Goal: Task Accomplishment & Management: Use online tool/utility

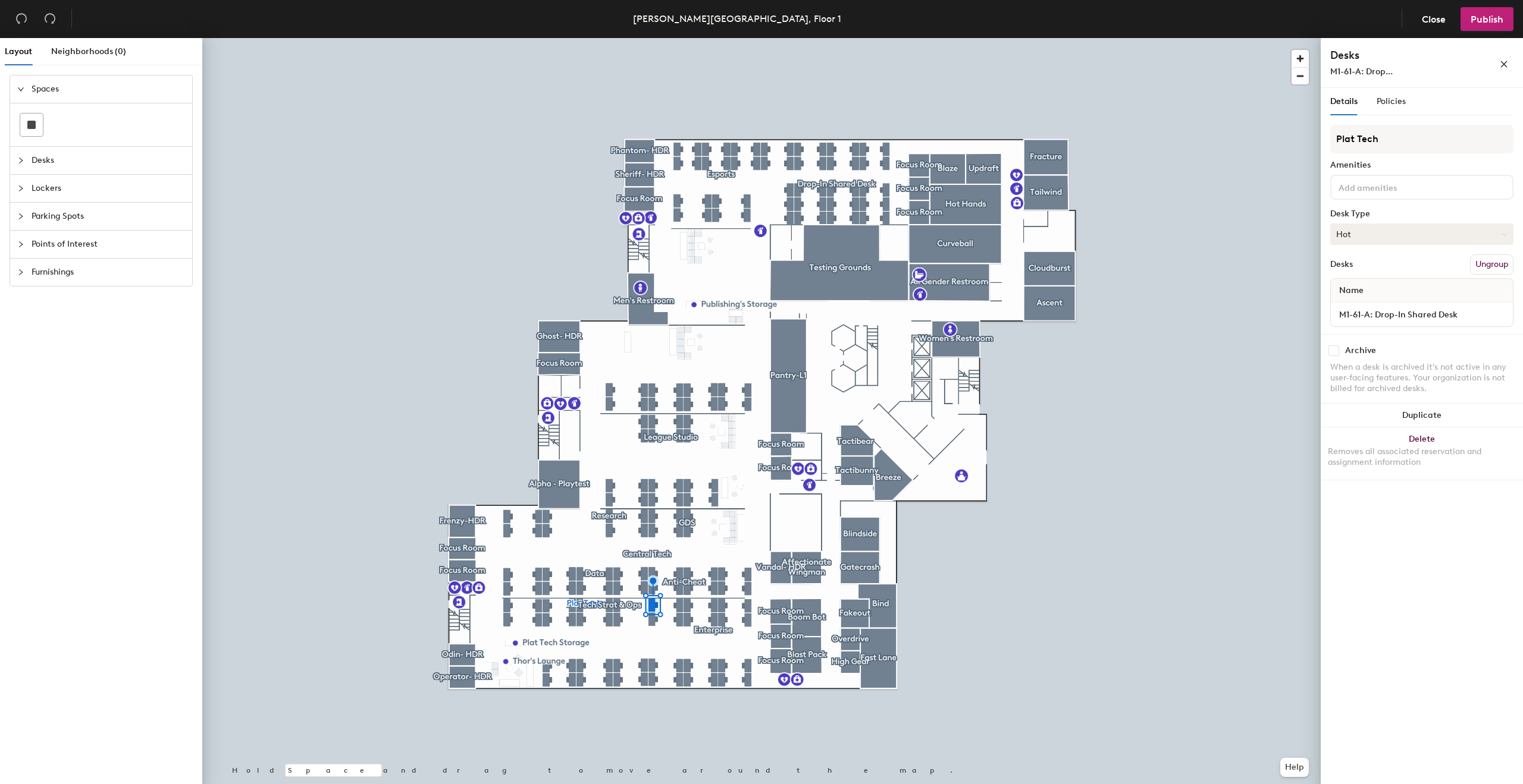
click at [1392, 232] on button "Hot" at bounding box center [1421, 233] width 184 height 21
click at [1363, 266] on div "Assigned" at bounding box center [1390, 271] width 119 height 18
click at [1381, 310] on input "M1-61-A: Drop-In Shared Desk" at bounding box center [1421, 315] width 177 height 17
click at [1367, 315] on input "M1-61-A: Drop-In Shared Desk" at bounding box center [1421, 315] width 177 height 17
click at [1371, 315] on input "M1-61-A: Drop-In Shared Desk" at bounding box center [1421, 315] width 177 height 17
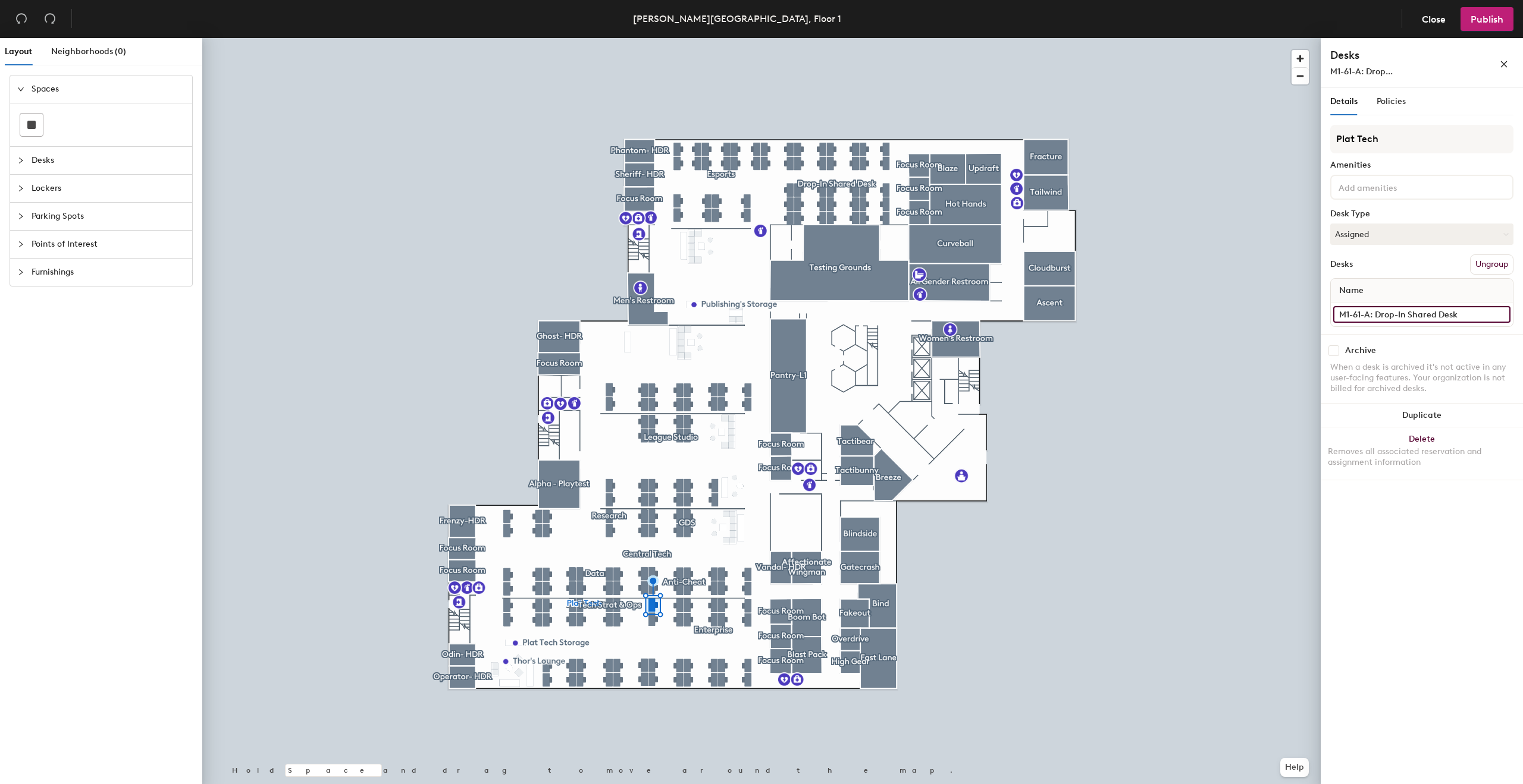
drag, startPoint x: 1372, startPoint y: 315, endPoint x: 1495, endPoint y: 310, distance: 123.1
click at [1495, 310] on input "M1-61-A: Drop-In Shared Desk" at bounding box center [1421, 315] width 177 height 17
click at [1457, 320] on input "M1-61-A: Drop-In Shared Desk" at bounding box center [1421, 315] width 177 height 17
drag, startPoint x: 1460, startPoint y: 315, endPoint x: 1367, endPoint y: 312, distance: 93.0
click at [1367, 312] on input "M1-61-A: Drop-In Shared Desk" at bounding box center [1421, 315] width 177 height 17
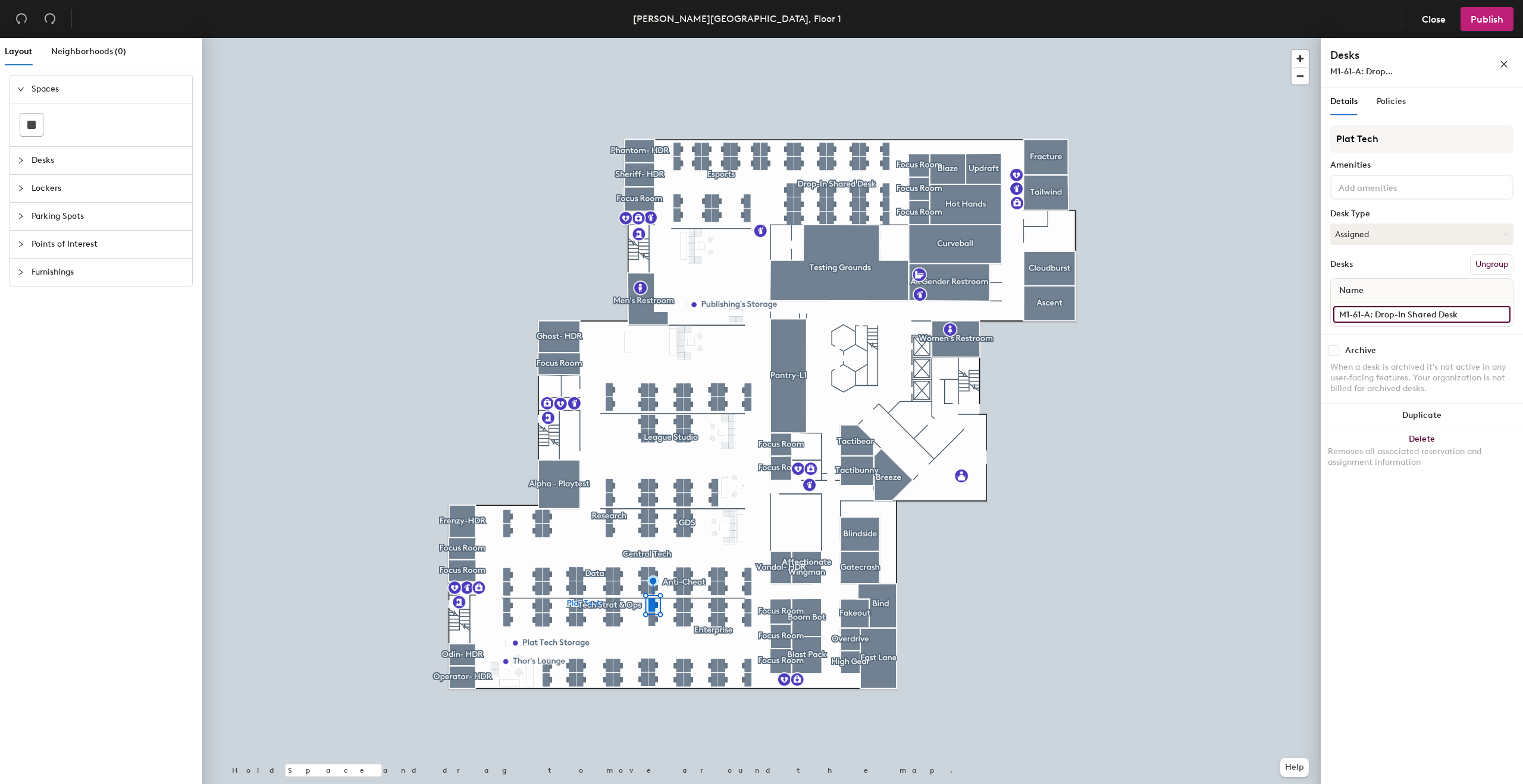
click at [1372, 312] on input "M1-61-A: Drop-In Shared Desk" at bounding box center [1421, 315] width 177 height 17
drag, startPoint x: 1370, startPoint y: 314, endPoint x: 1499, endPoint y: 320, distance: 129.1
click at [1499, 320] on input "M1-61-A: Drop-In Shared Desk" at bounding box center [1421, 315] width 177 height 17
click at [1382, 317] on input "M1-61-A: Drop-In Shared Desk" at bounding box center [1421, 315] width 177 height 17
click at [1375, 315] on input "M1-61-A: Drop-In Shared Desk" at bounding box center [1421, 315] width 177 height 17
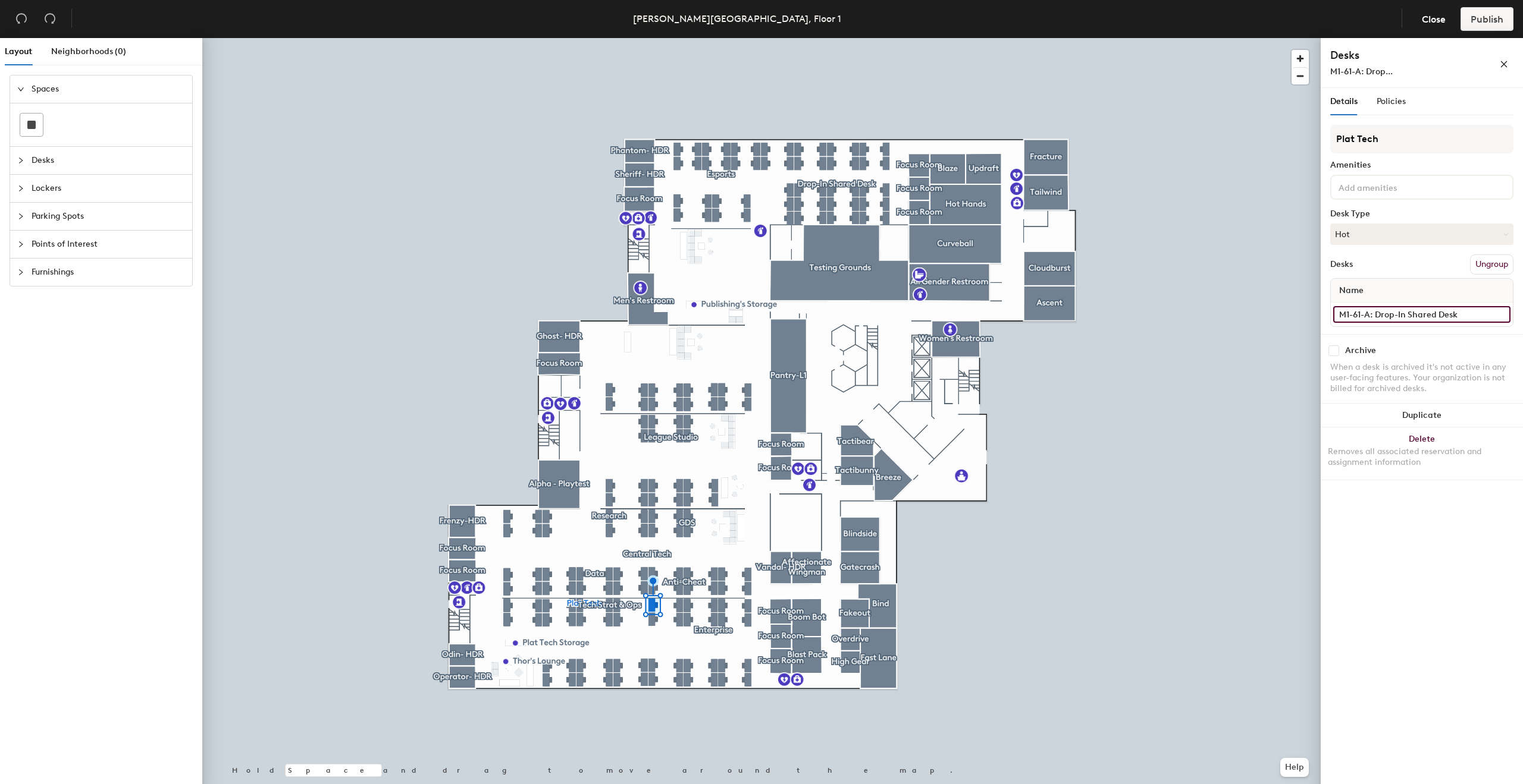
drag, startPoint x: 1370, startPoint y: 315, endPoint x: 1454, endPoint y: 312, distance: 84.1
click at [1454, 312] on input "M1-61-A: Drop-In Shared Desk" at bounding box center [1421, 315] width 177 height 17
click at [1439, 315] on input "M1-61-A: Drop-In Shared Desk" at bounding box center [1421, 315] width 177 height 17
drag, startPoint x: 1455, startPoint y: 313, endPoint x: 1390, endPoint y: 316, distance: 65.1
click at [1390, 316] on input "M1-61-A: Drop-In Shared Desk" at bounding box center [1421, 315] width 177 height 17
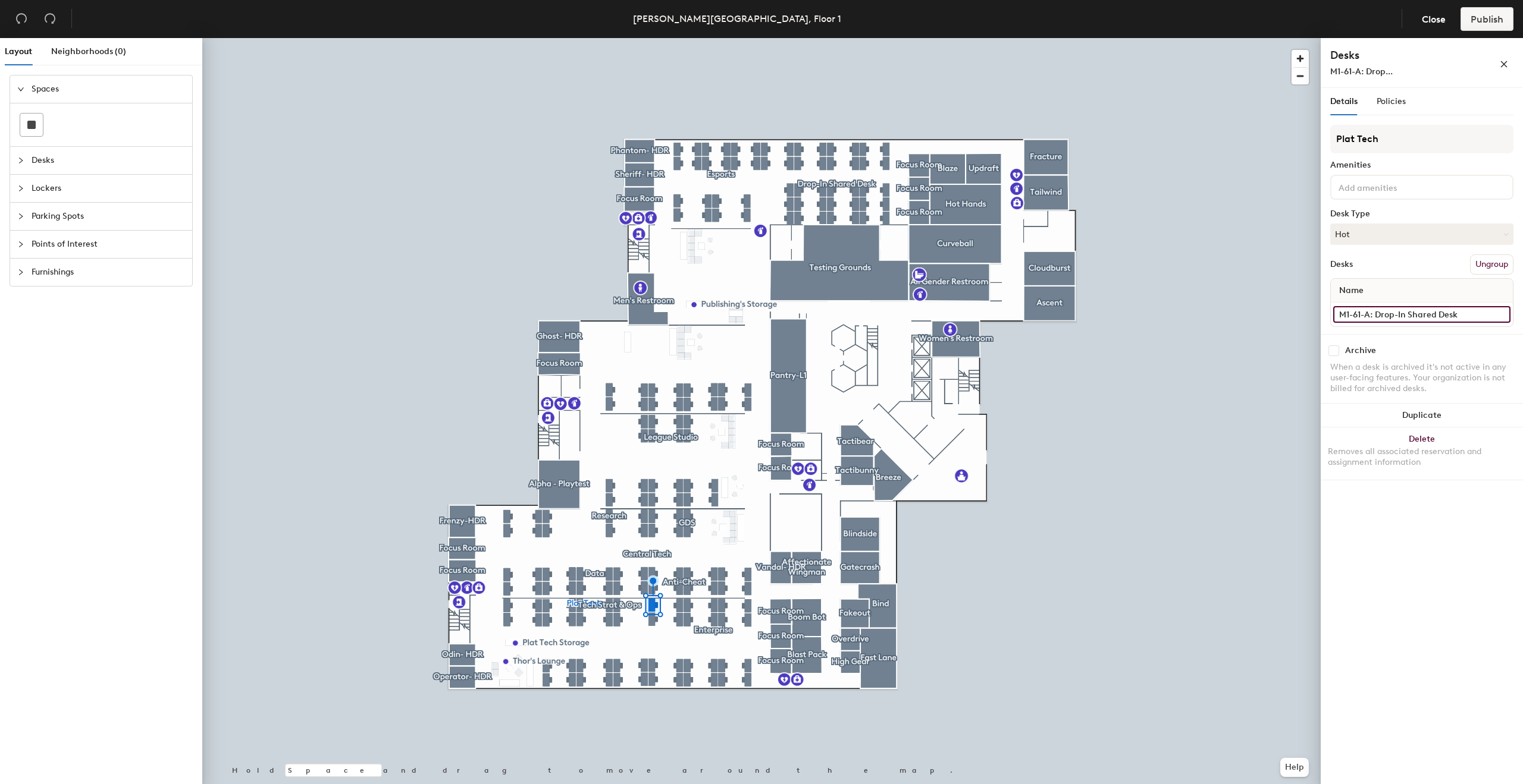
click at [1391, 315] on input "M1-61-A: Drop-In Shared Desk" at bounding box center [1421, 315] width 177 height 17
click at [1379, 313] on input "M1-61-A: Drop-In Shared Desk" at bounding box center [1421, 315] width 177 height 17
click at [1377, 315] on input "M1-61-A: Drop-In Shared Desk" at bounding box center [1421, 315] width 177 height 17
click at [1377, 317] on input "M1-61-A: Drop-In Shared Desk" at bounding box center [1421, 315] width 177 height 17
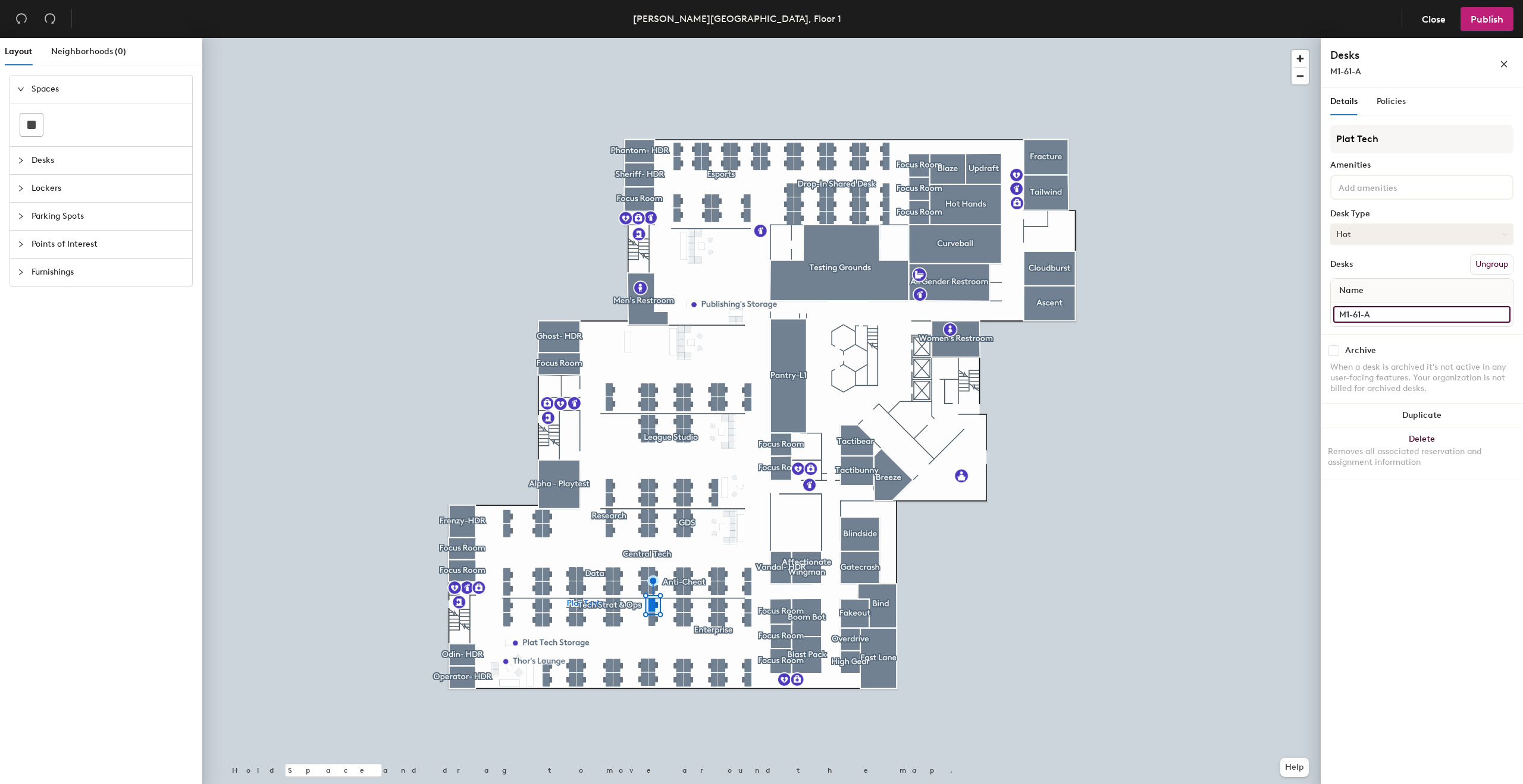
type input "M1-61-A"
click at [1379, 233] on button "Hot" at bounding box center [1421, 233] width 184 height 21
click at [1351, 271] on div "Assigned" at bounding box center [1390, 271] width 119 height 18
click at [1394, 107] on div "Policies" at bounding box center [1391, 101] width 29 height 13
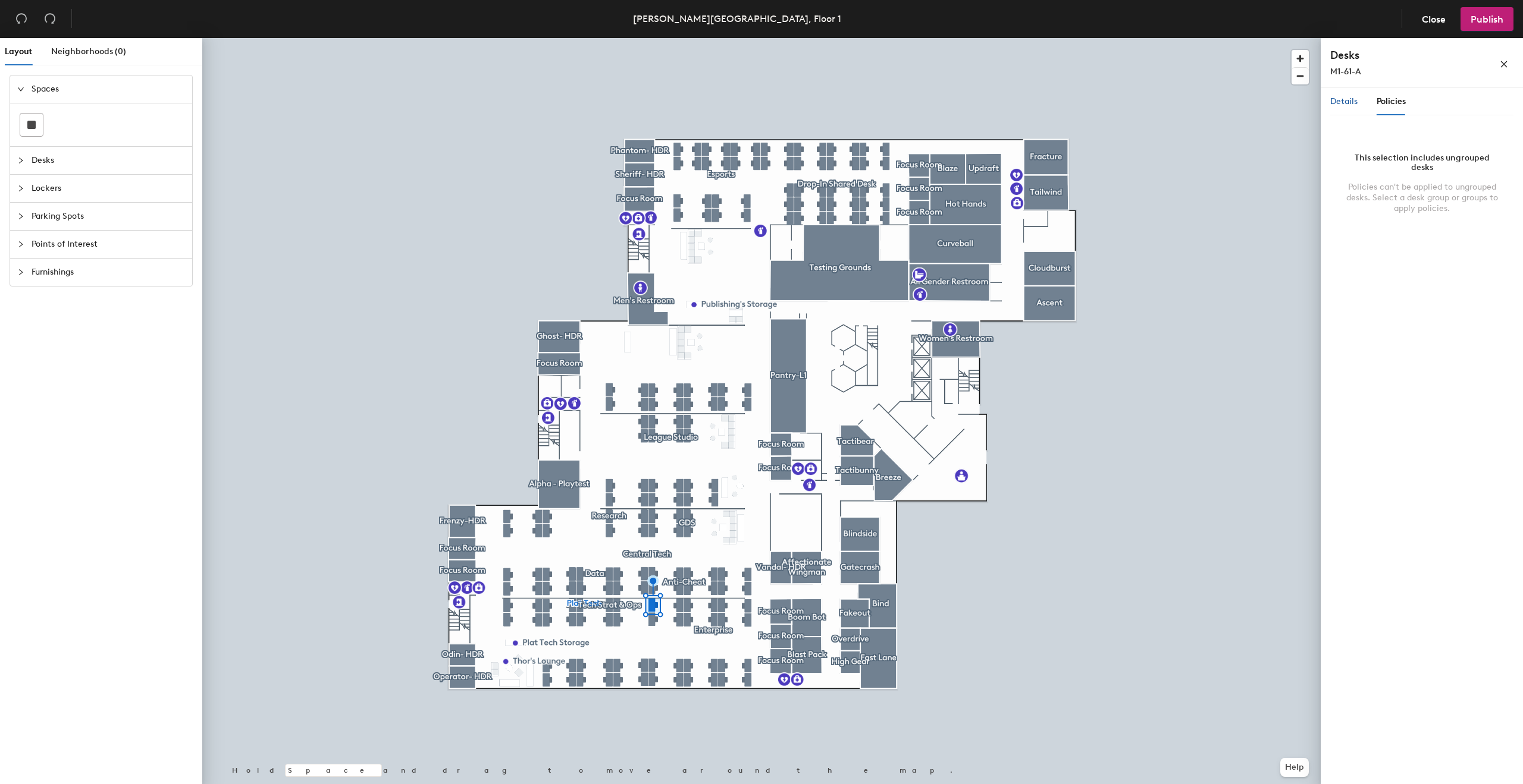
click at [1350, 106] on span "Details" at bounding box center [1344, 101] width 27 height 10
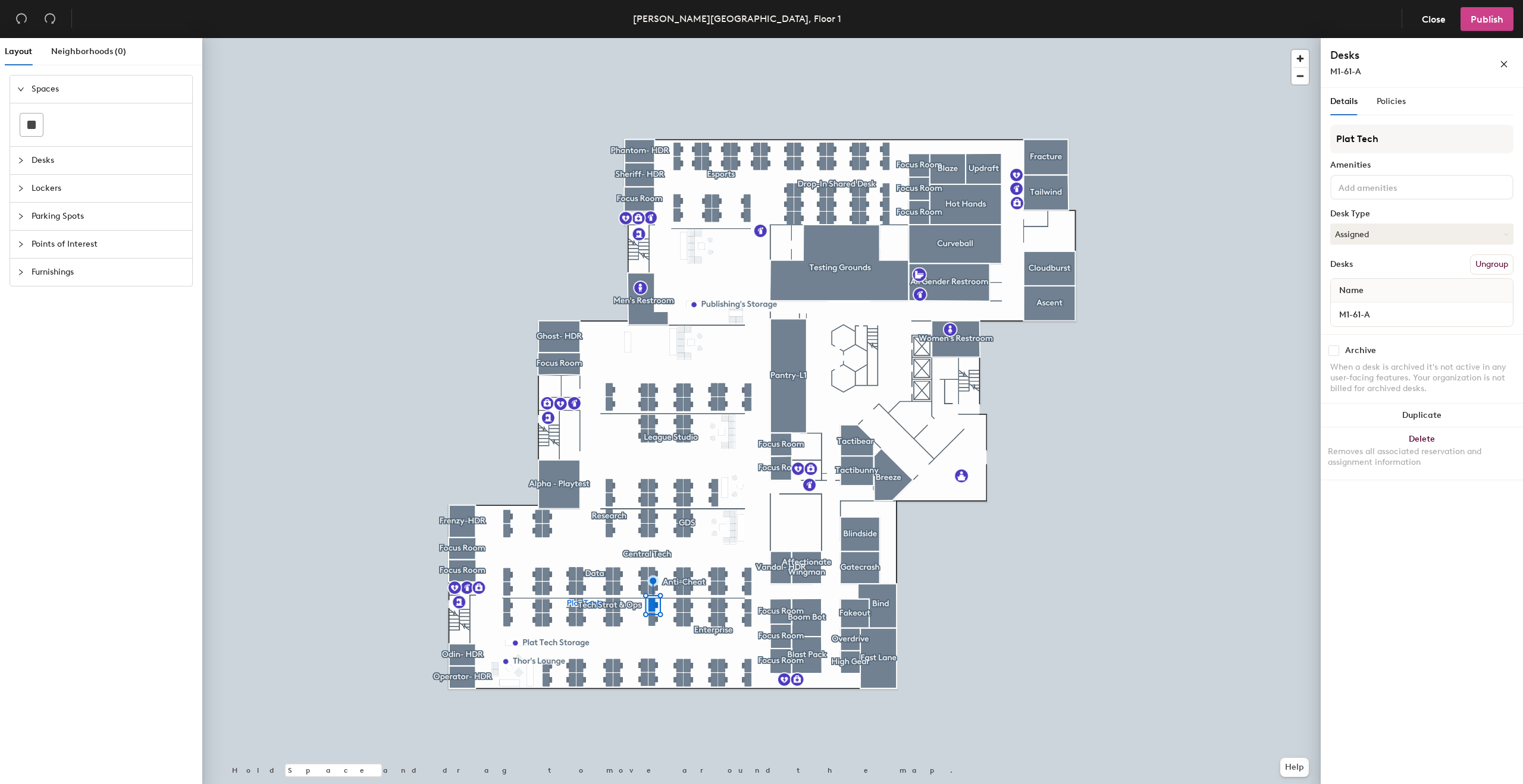
click at [1487, 29] on button "Publish" at bounding box center [1487, 19] width 53 height 24
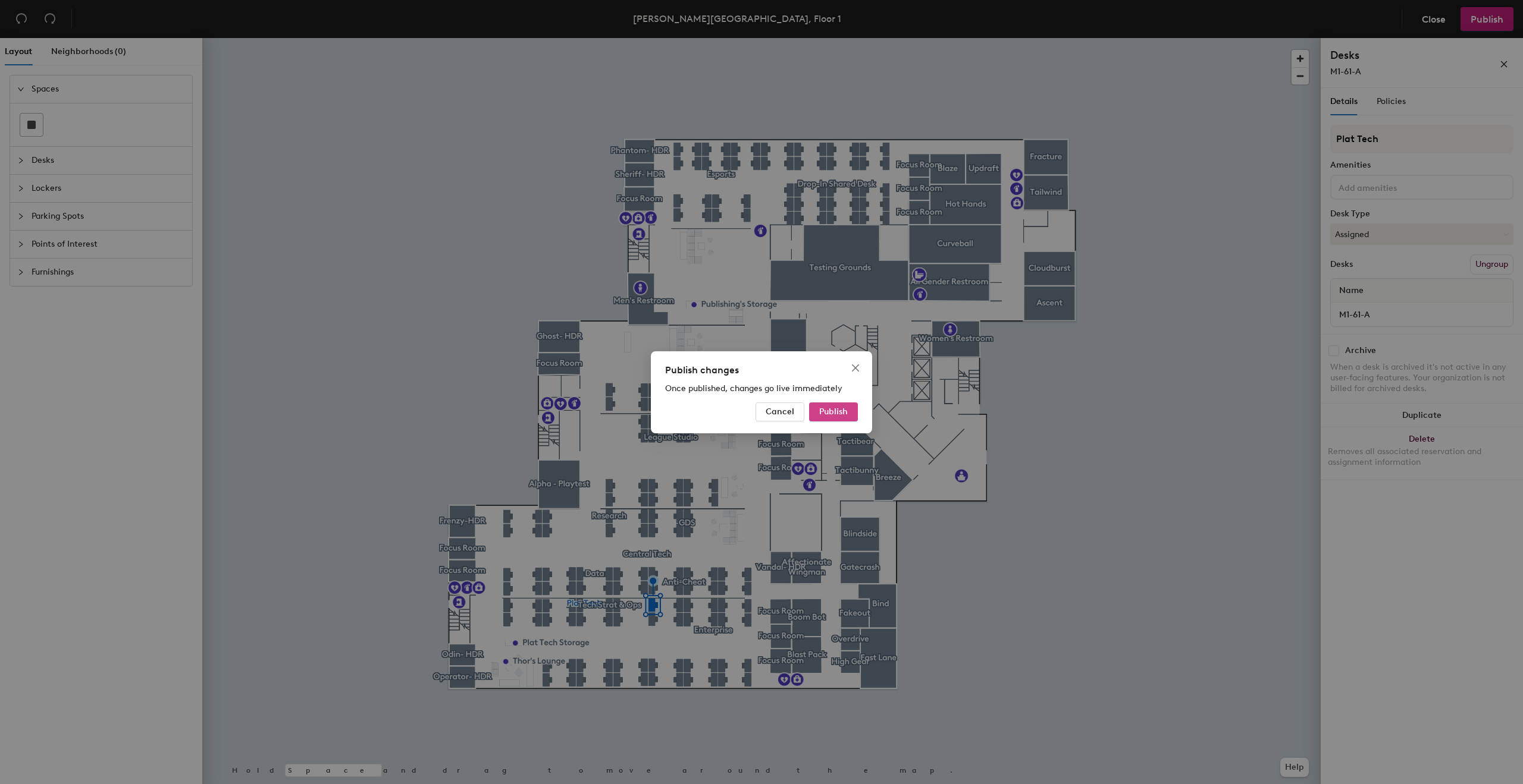
click at [820, 418] on button "Publish" at bounding box center [833, 412] width 49 height 19
